Goal: Find contact information: Find contact information

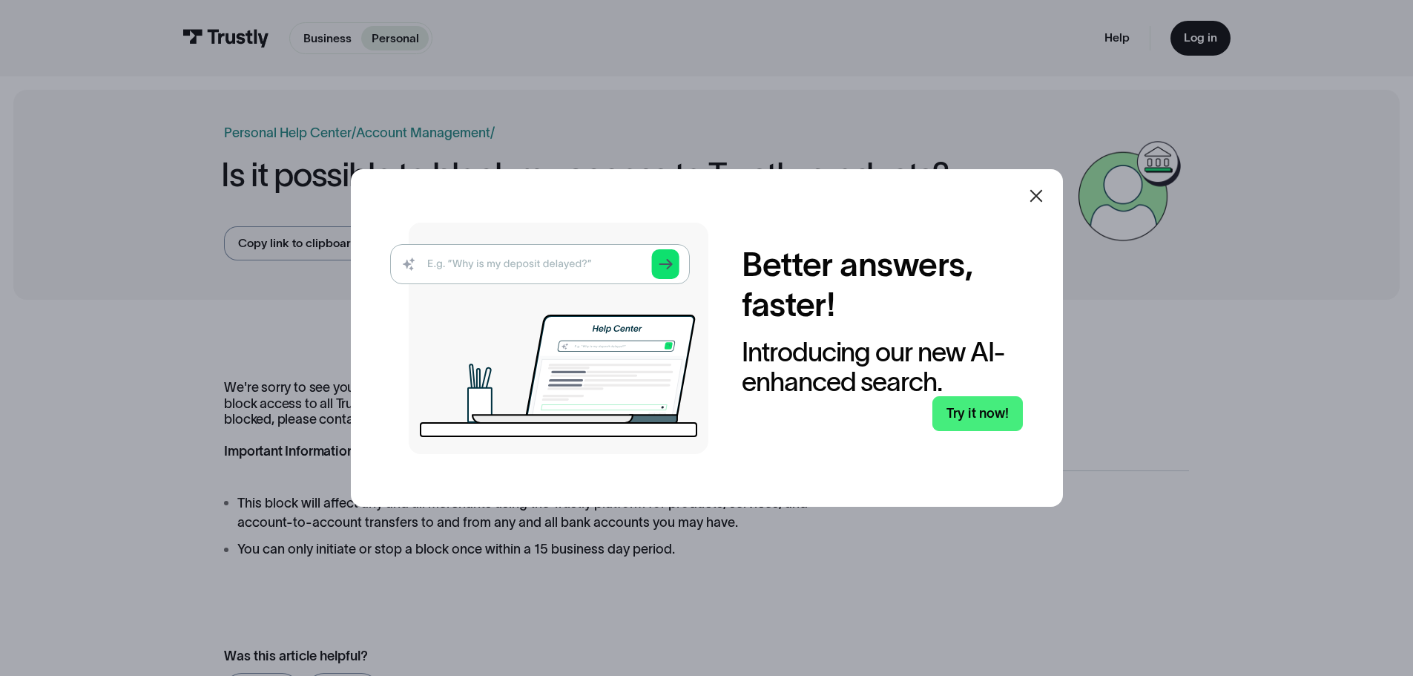
click at [1039, 202] on icon at bounding box center [1036, 196] width 18 height 18
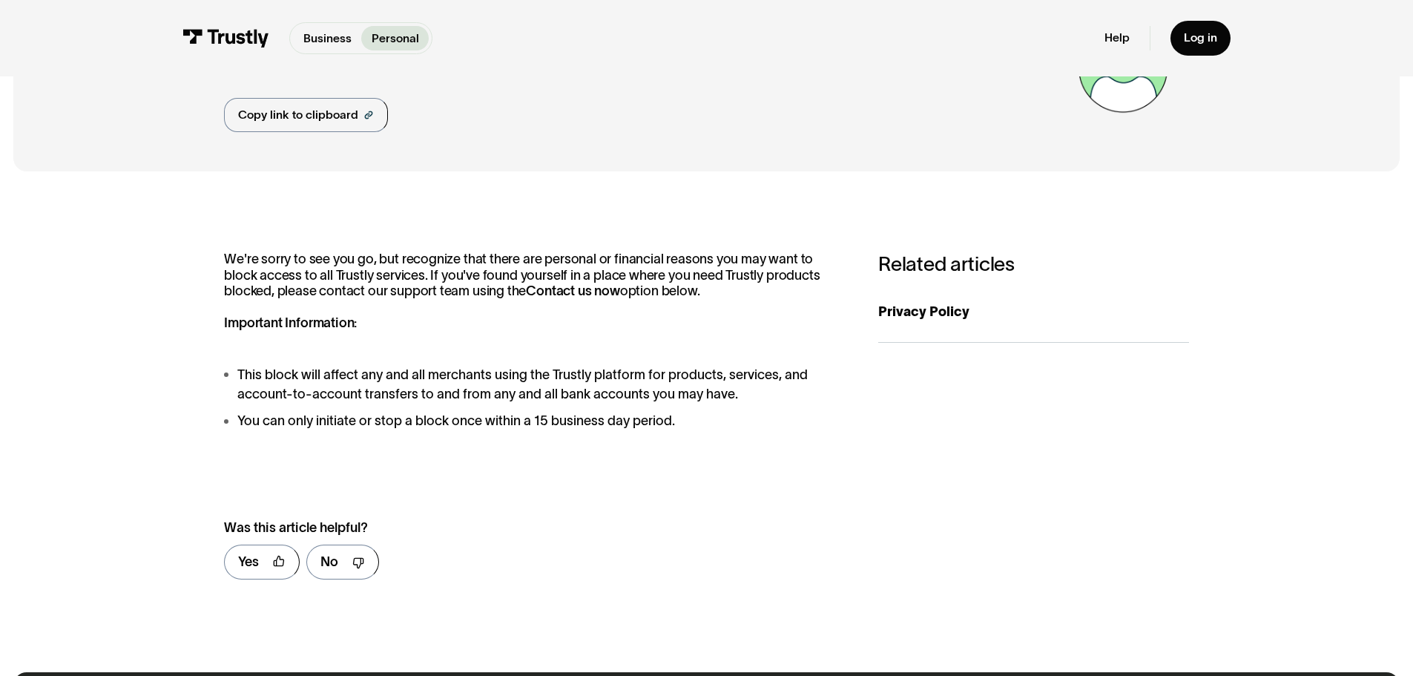
scroll to position [148, 0]
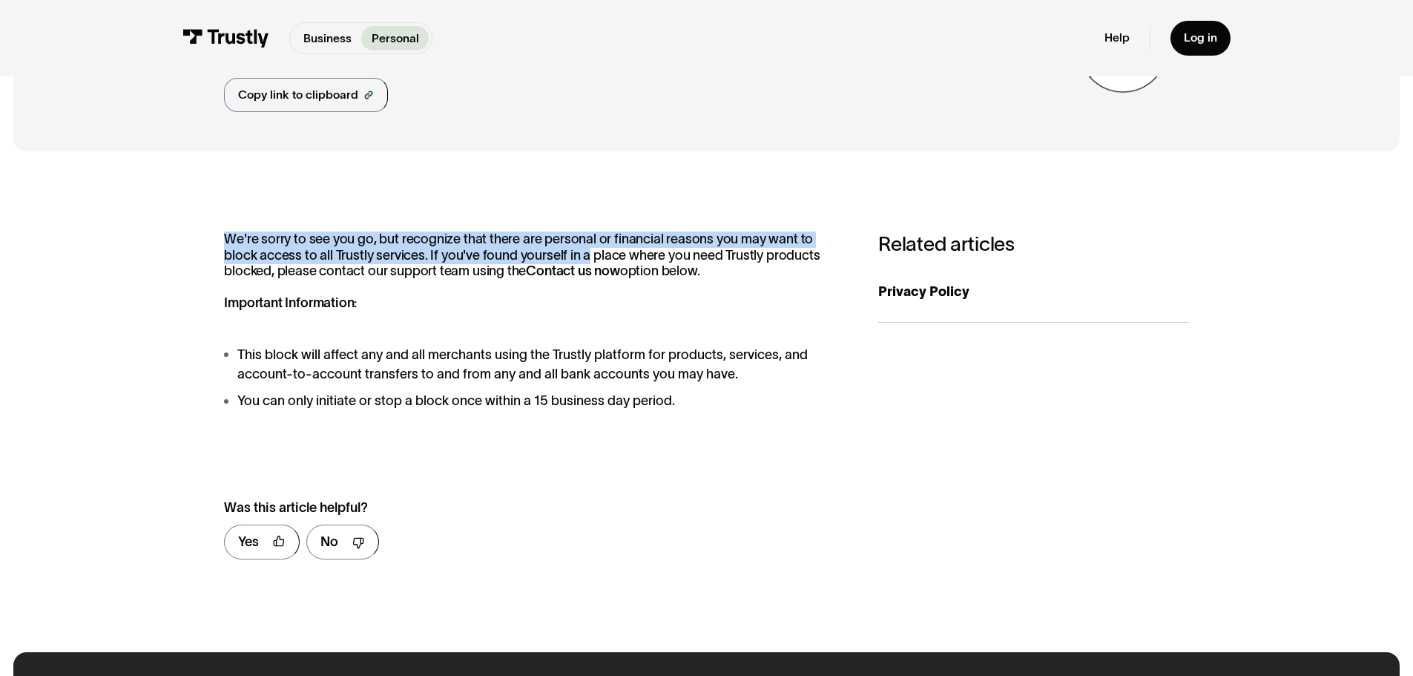
drag, startPoint x: 220, startPoint y: 237, endPoint x: 550, endPoint y: 275, distance: 332.3
click at [552, 260] on div "**********" at bounding box center [706, 402] width 1386 height 474
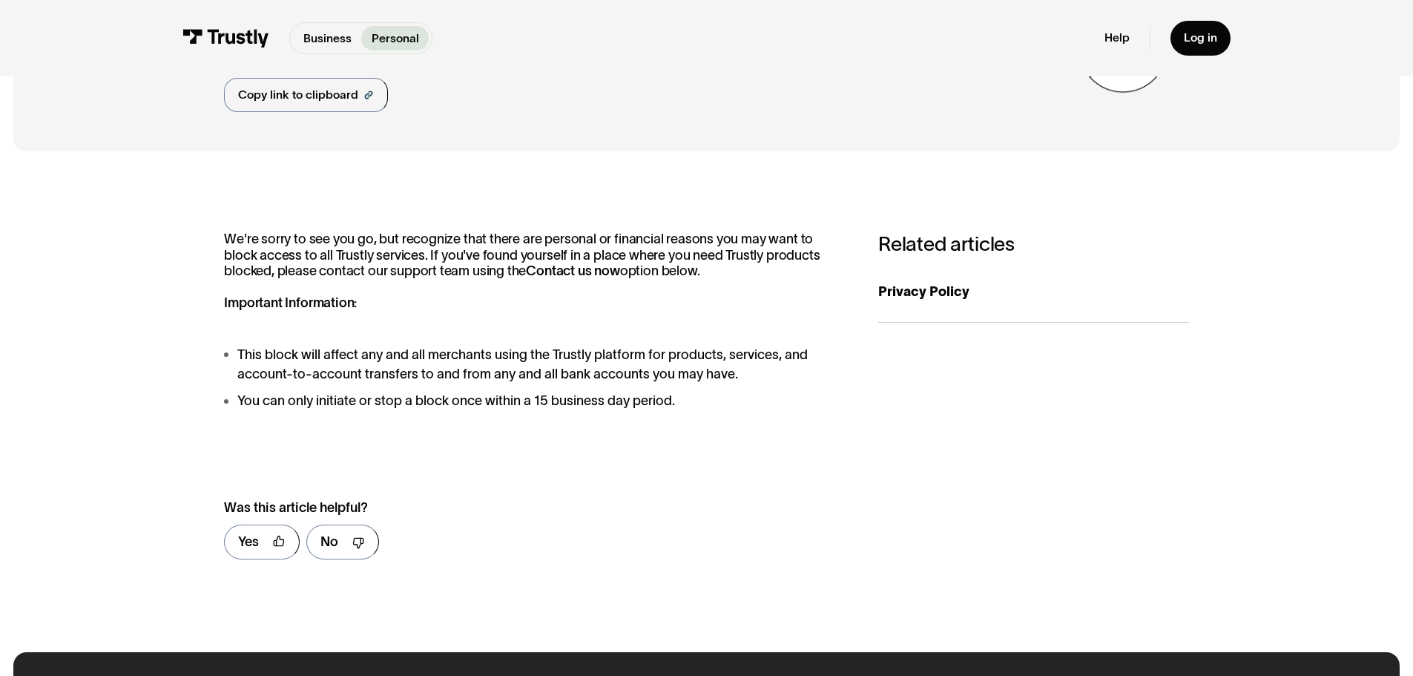
click at [534, 283] on p "We're sorry to see you go, but recognize that there are personal or financial r…" at bounding box center [534, 271] width 621 height 80
click at [564, 275] on p "We're sorry to see you go, but recognize that there are personal or financial r…" at bounding box center [534, 271] width 621 height 80
click at [526, 274] on strong "Contact us now" at bounding box center [573, 270] width 94 height 15
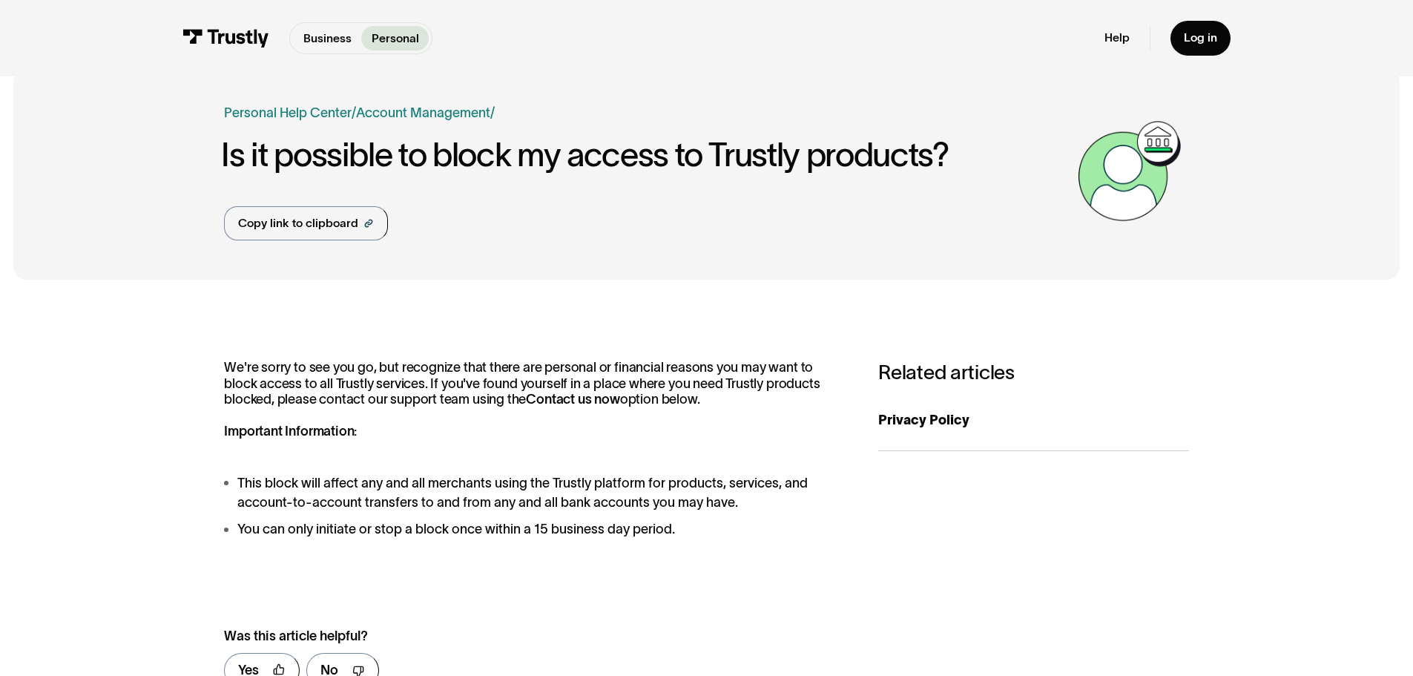
scroll to position [0, 0]
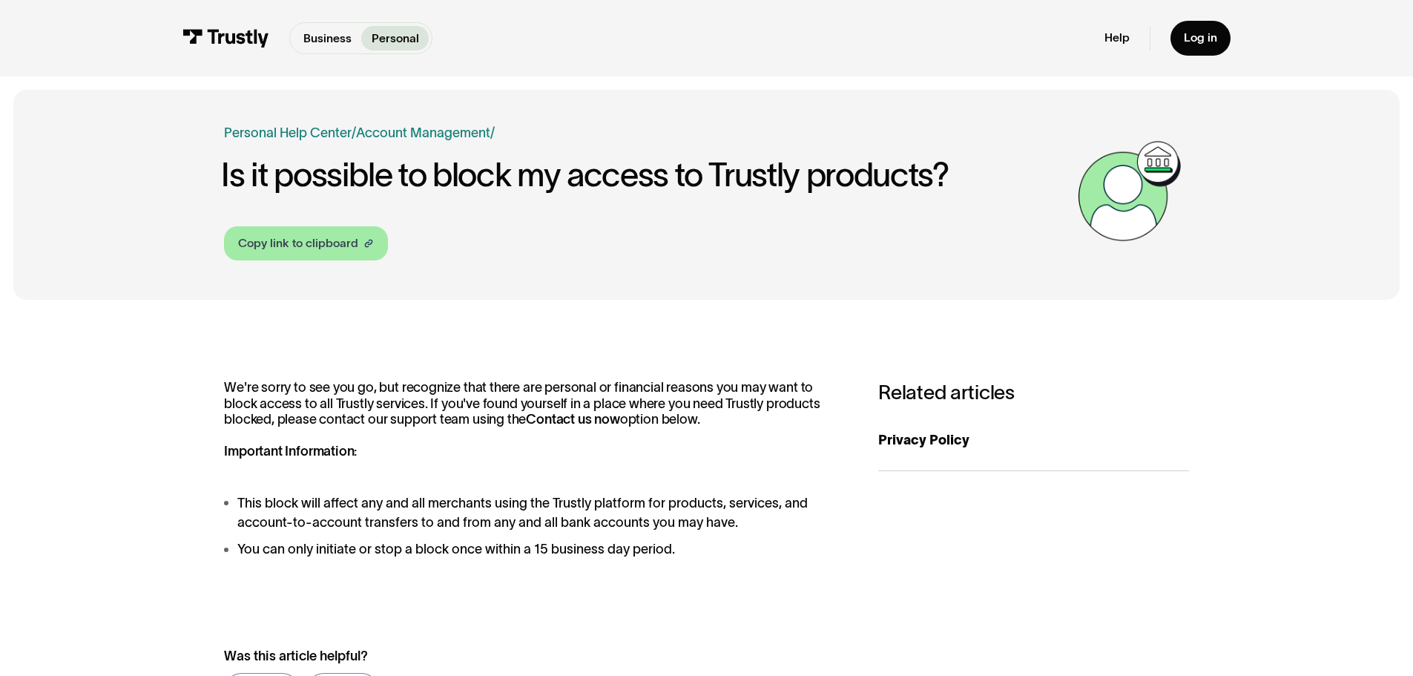
click at [276, 246] on div "Copy link to clipboard" at bounding box center [298, 243] width 120 height 18
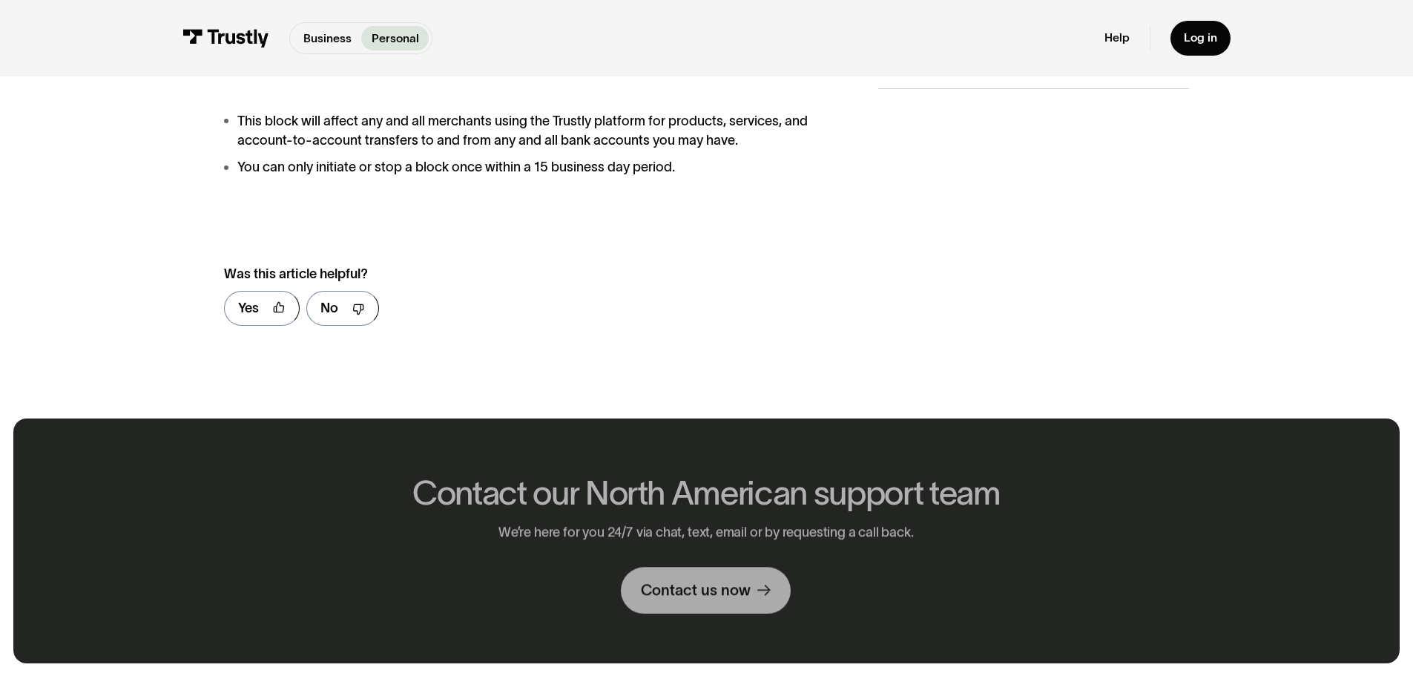
scroll to position [519, 0]
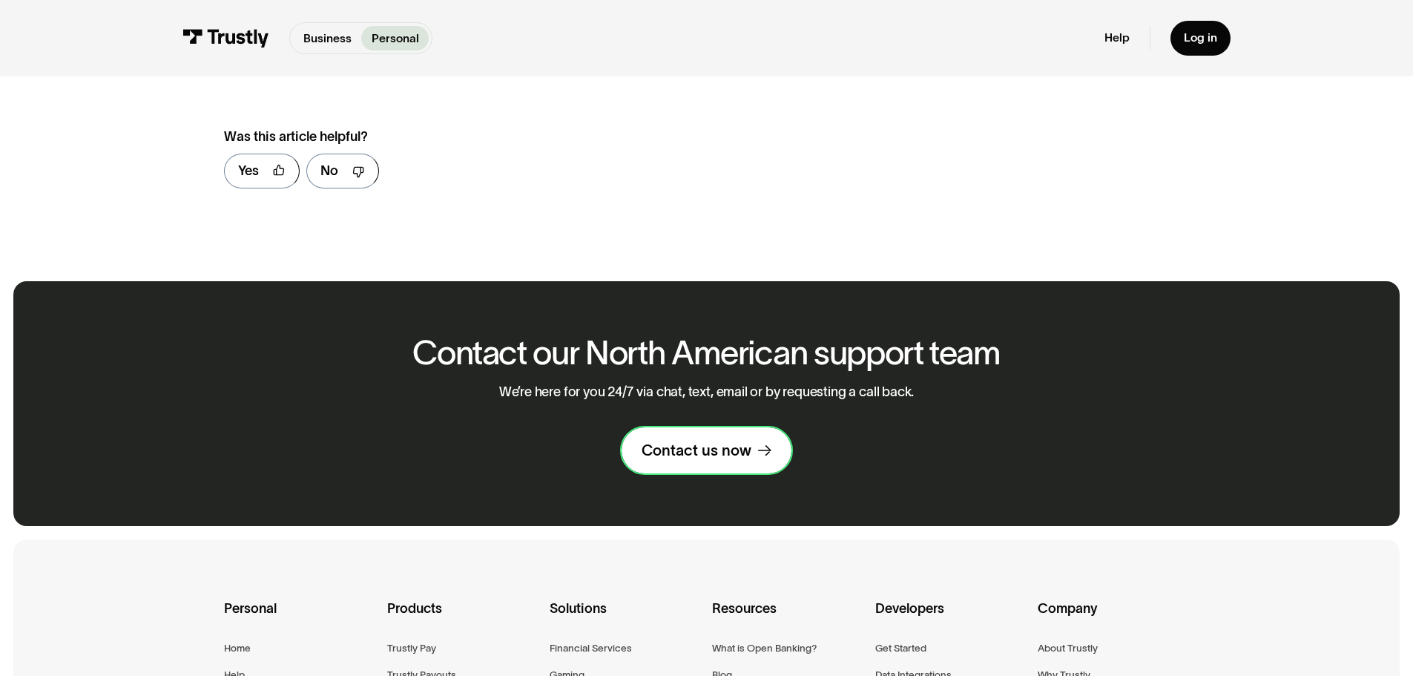
click at [666, 452] on div "Contact us now" at bounding box center [697, 450] width 110 height 19
